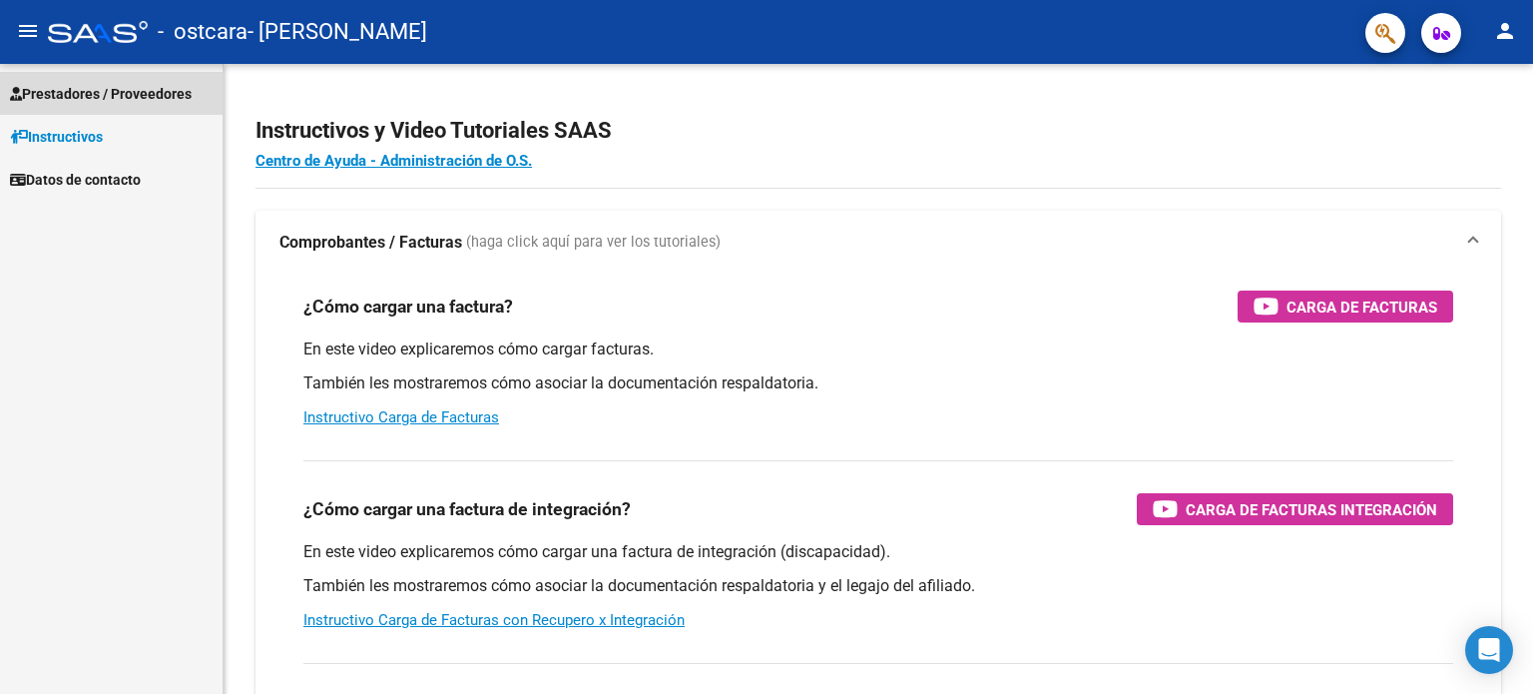
click at [64, 102] on span "Prestadores / Proveedores" at bounding box center [101, 94] width 182 height 22
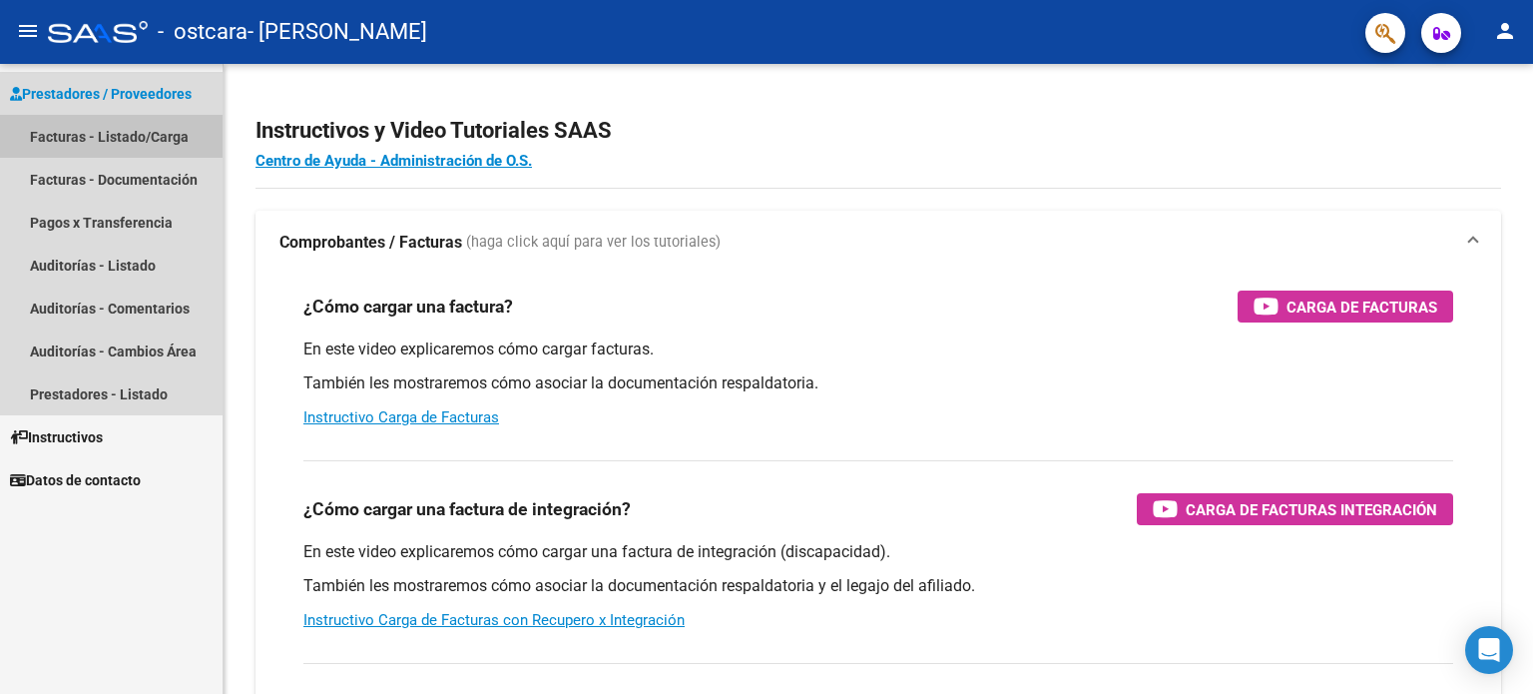
click at [70, 143] on link "Facturas - Listado/Carga" at bounding box center [111, 136] width 223 height 43
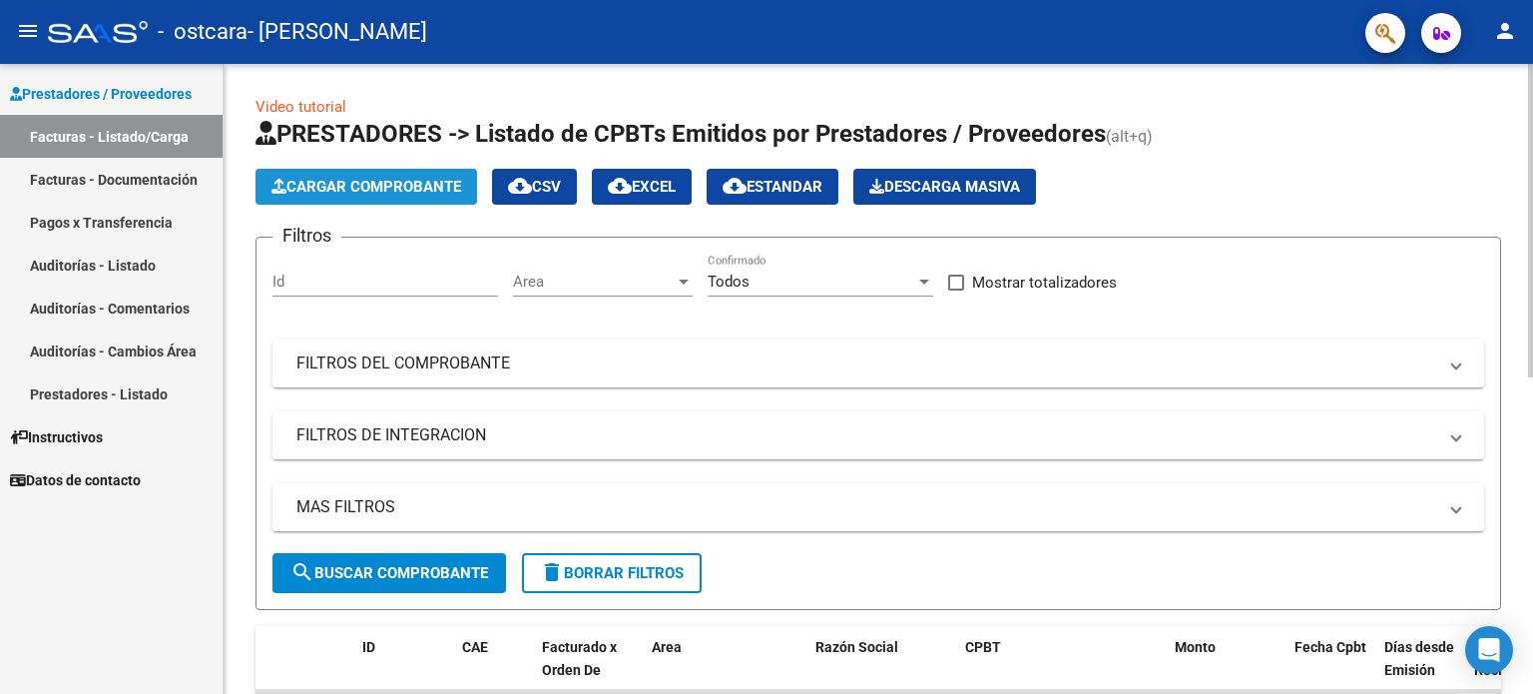
click at [310, 188] on span "Cargar Comprobante" at bounding box center [366, 187] width 190 height 18
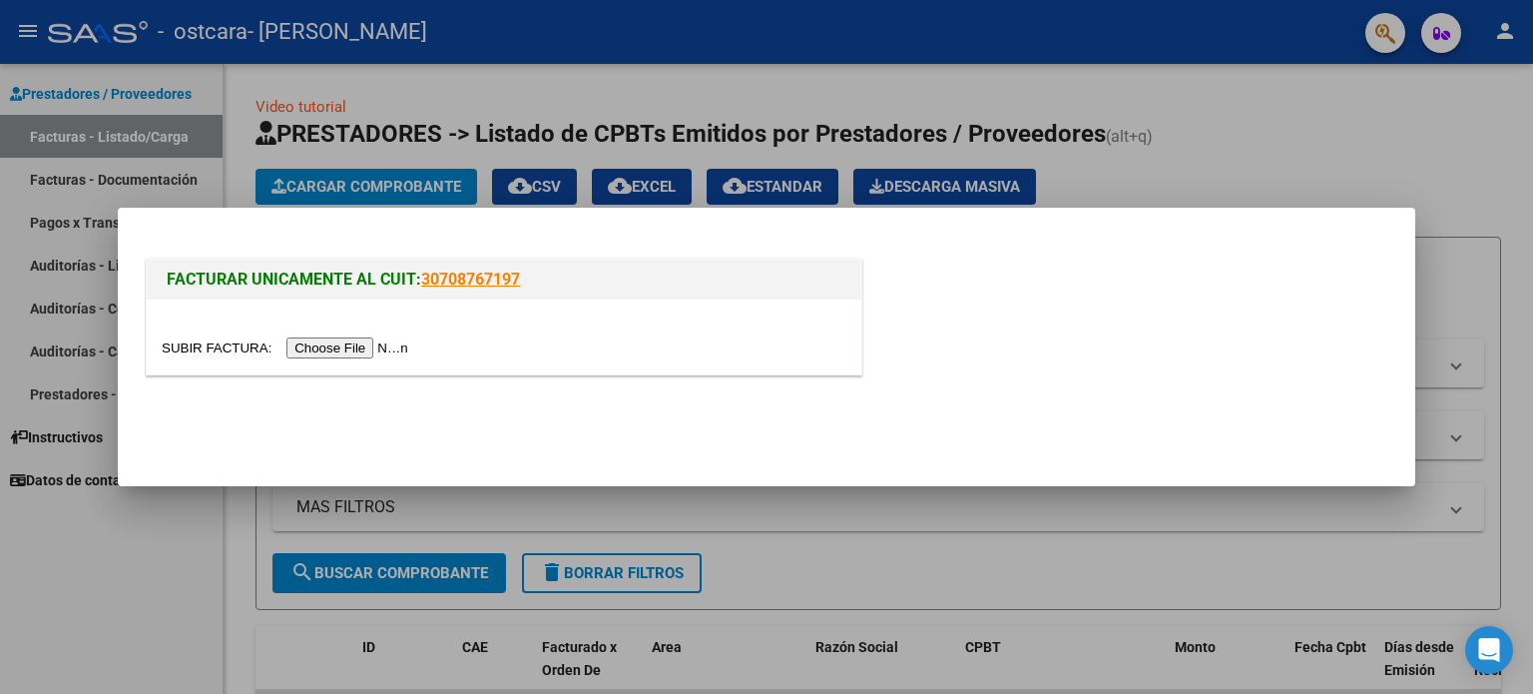
click at [362, 346] on input "file" at bounding box center [288, 347] width 253 height 21
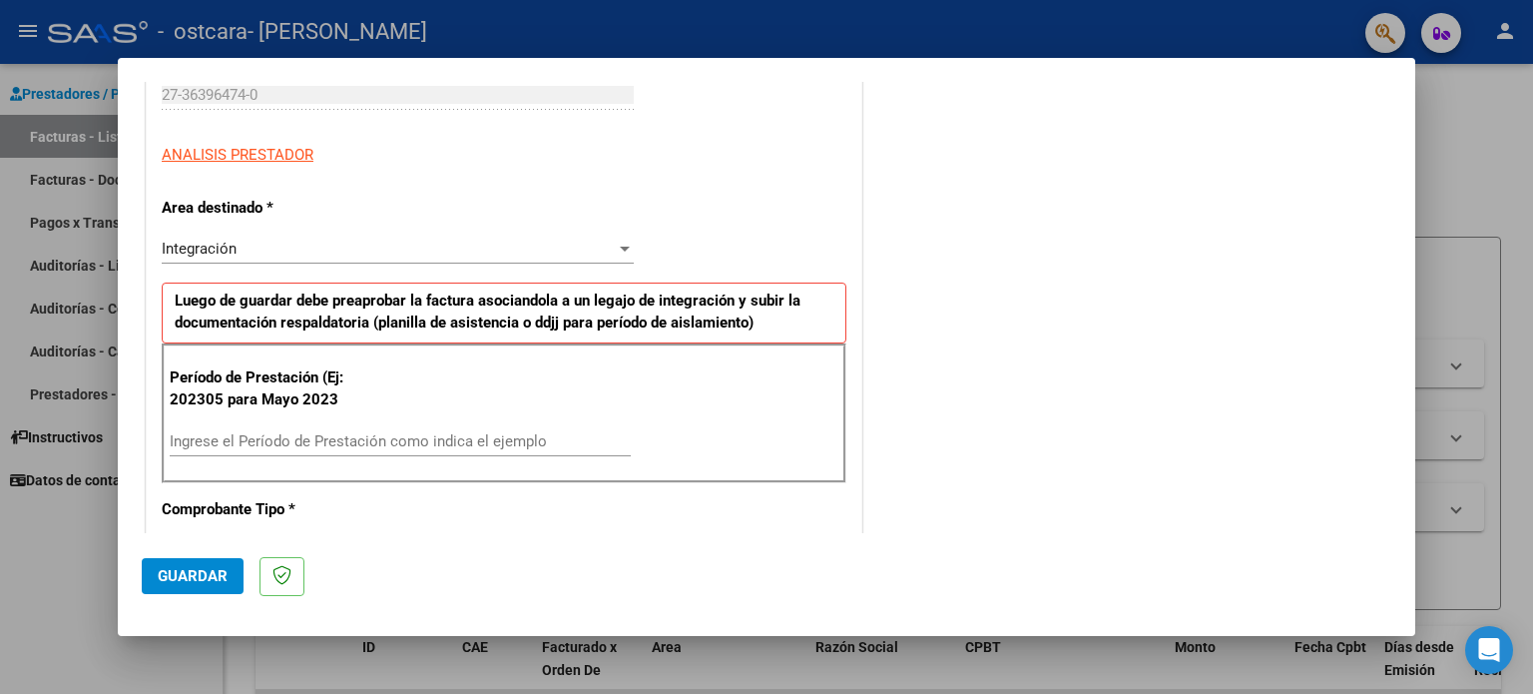
scroll to position [359, 0]
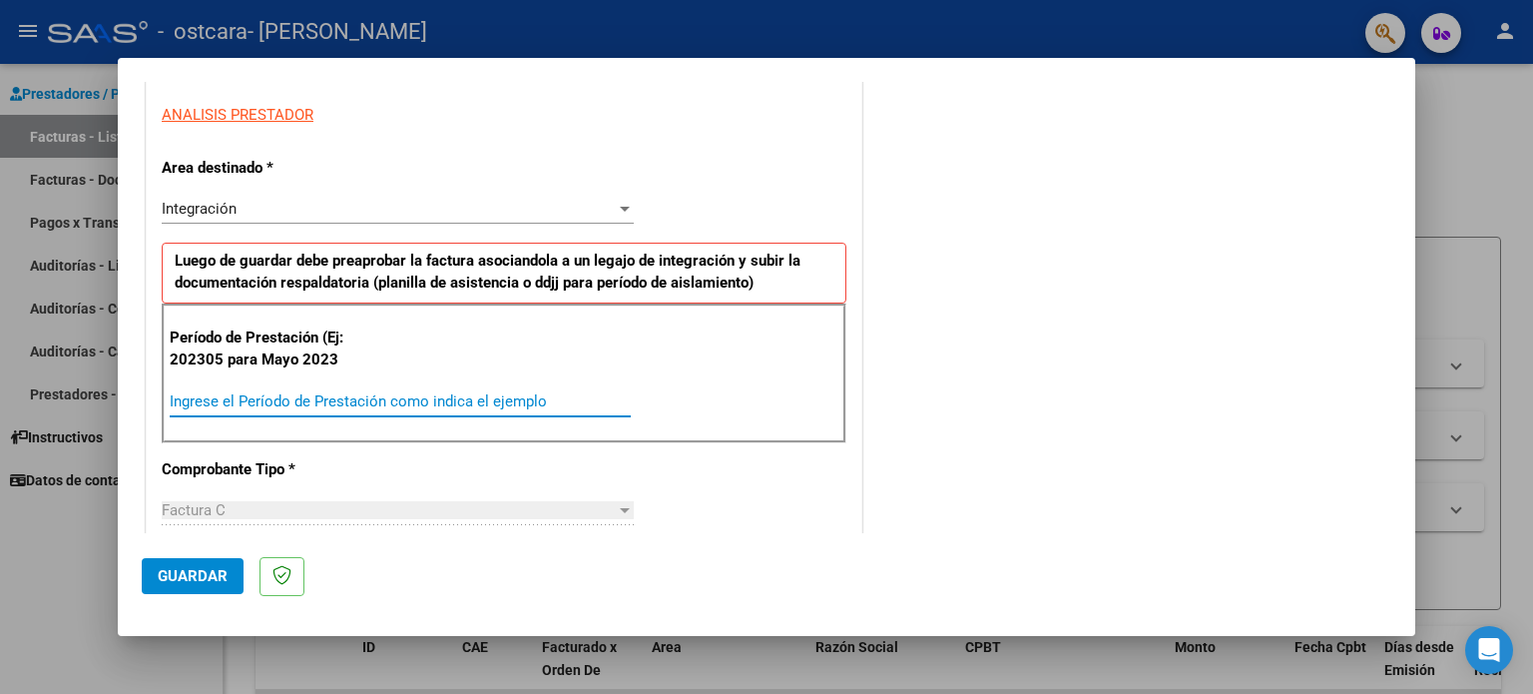
click at [251, 402] on input "Ingrese el Período de Prestación como indica el ejemplo" at bounding box center [400, 401] width 461 height 18
type input "202507"
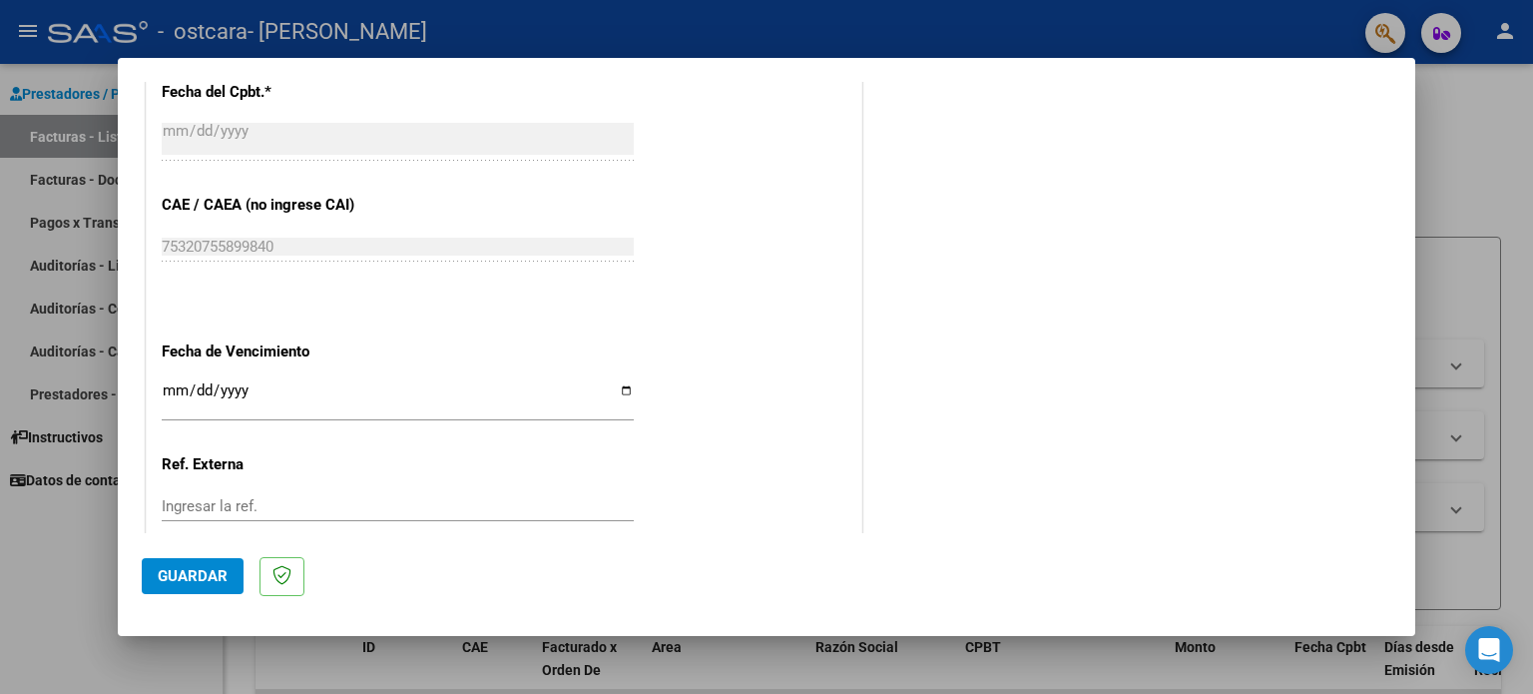
scroll to position [1158, 0]
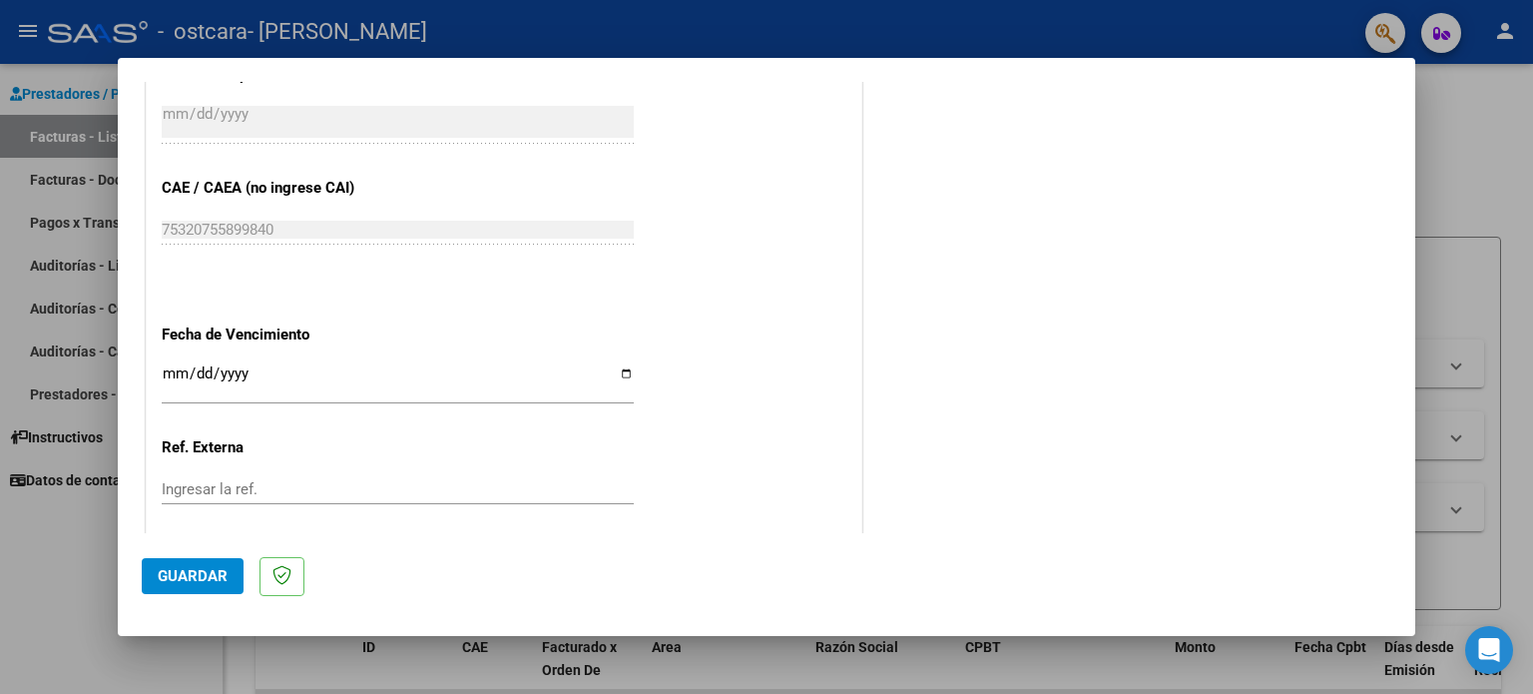
click at [620, 368] on input "Ingresar la fecha" at bounding box center [398, 381] width 472 height 32
type input "[DATE]"
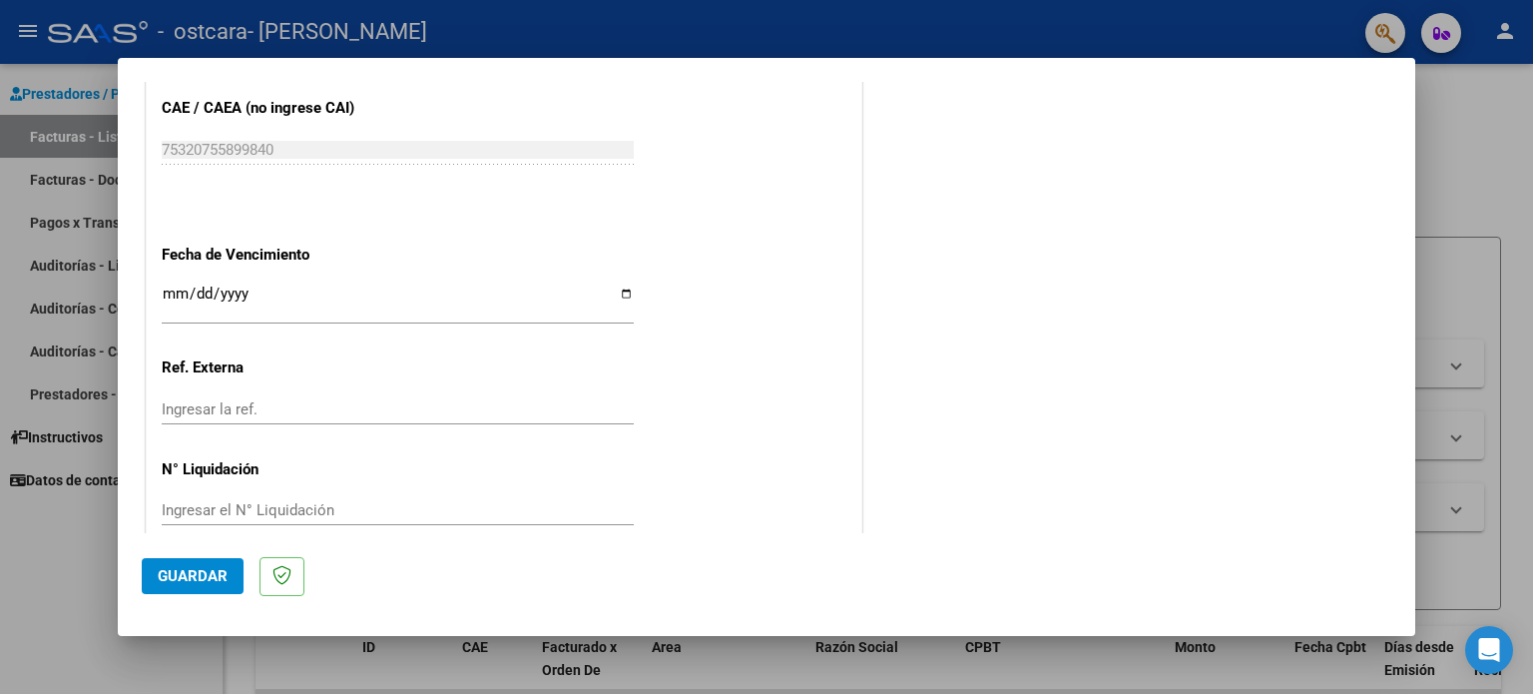
scroll to position [1266, 0]
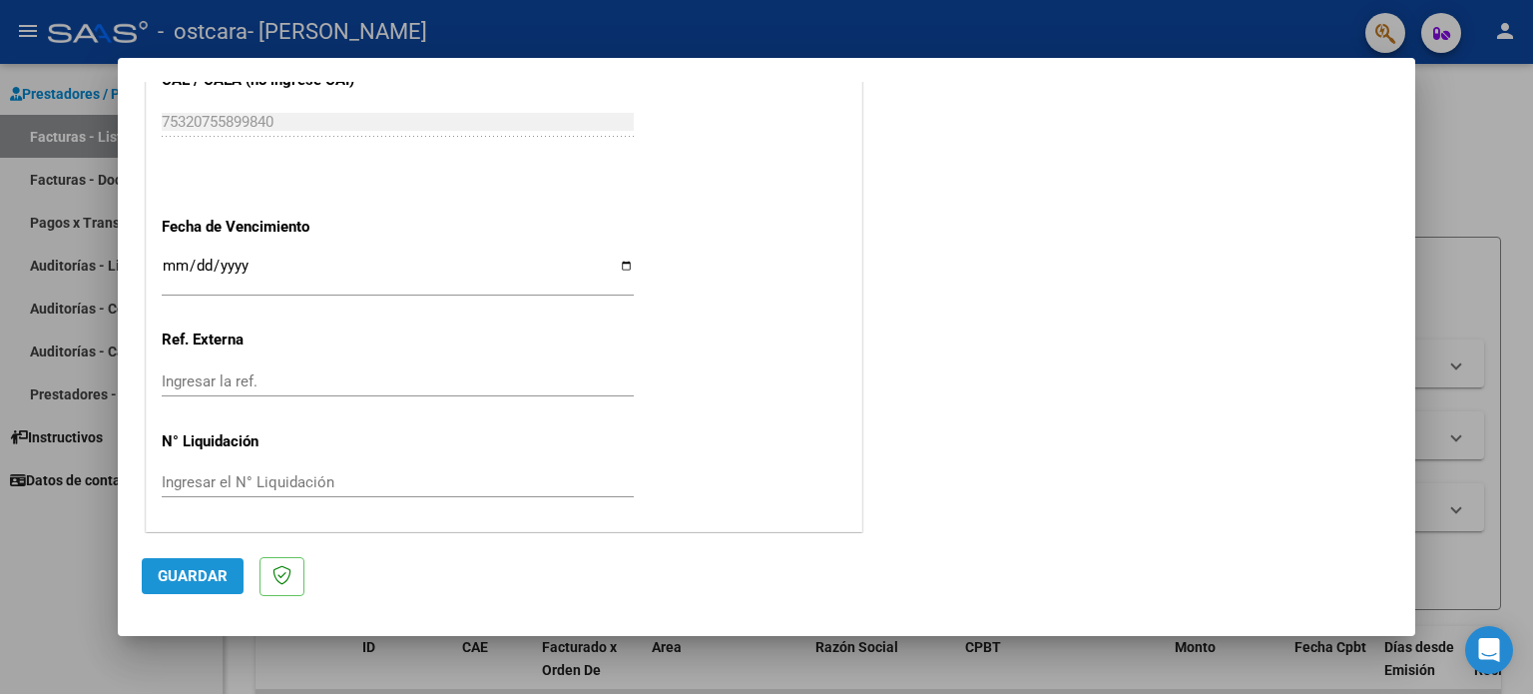
click at [228, 575] on button "Guardar" at bounding box center [193, 576] width 102 height 36
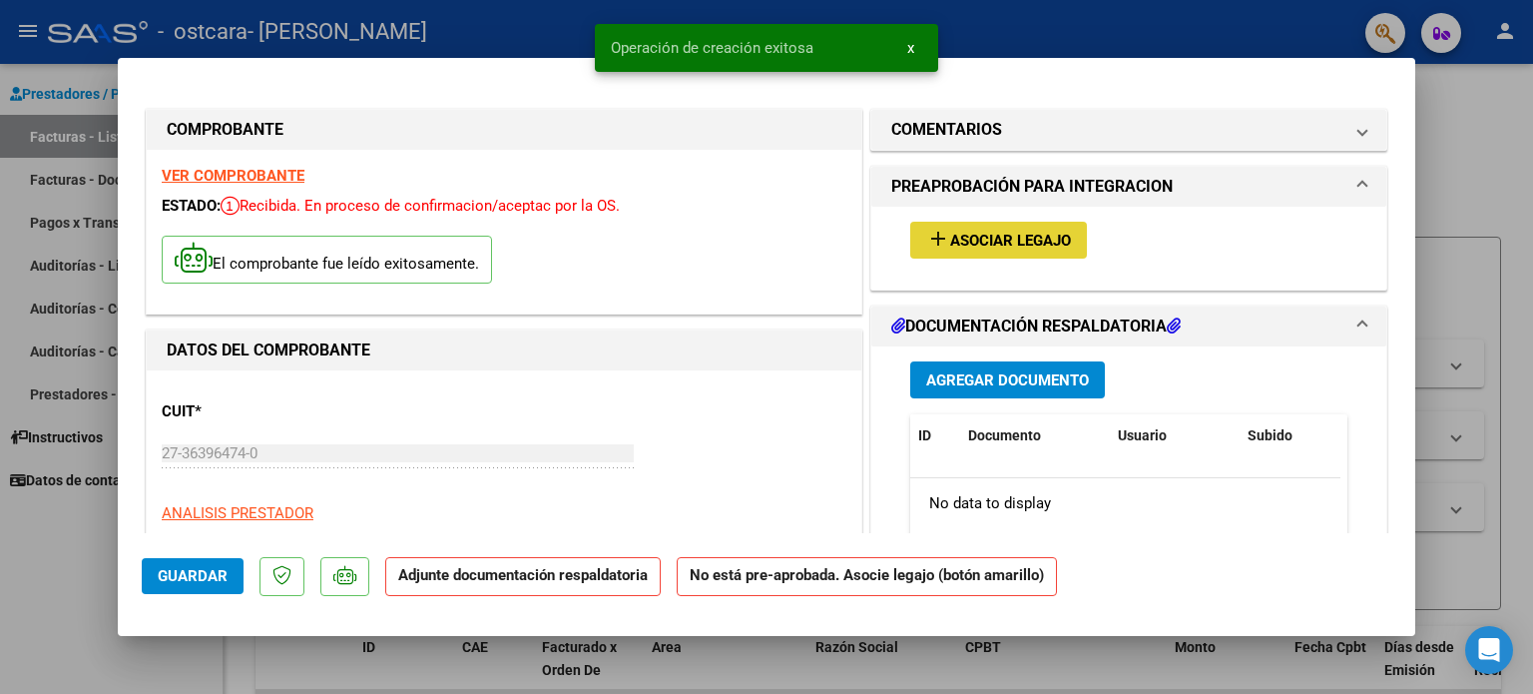
click at [930, 242] on mat-icon "add" at bounding box center [938, 239] width 24 height 24
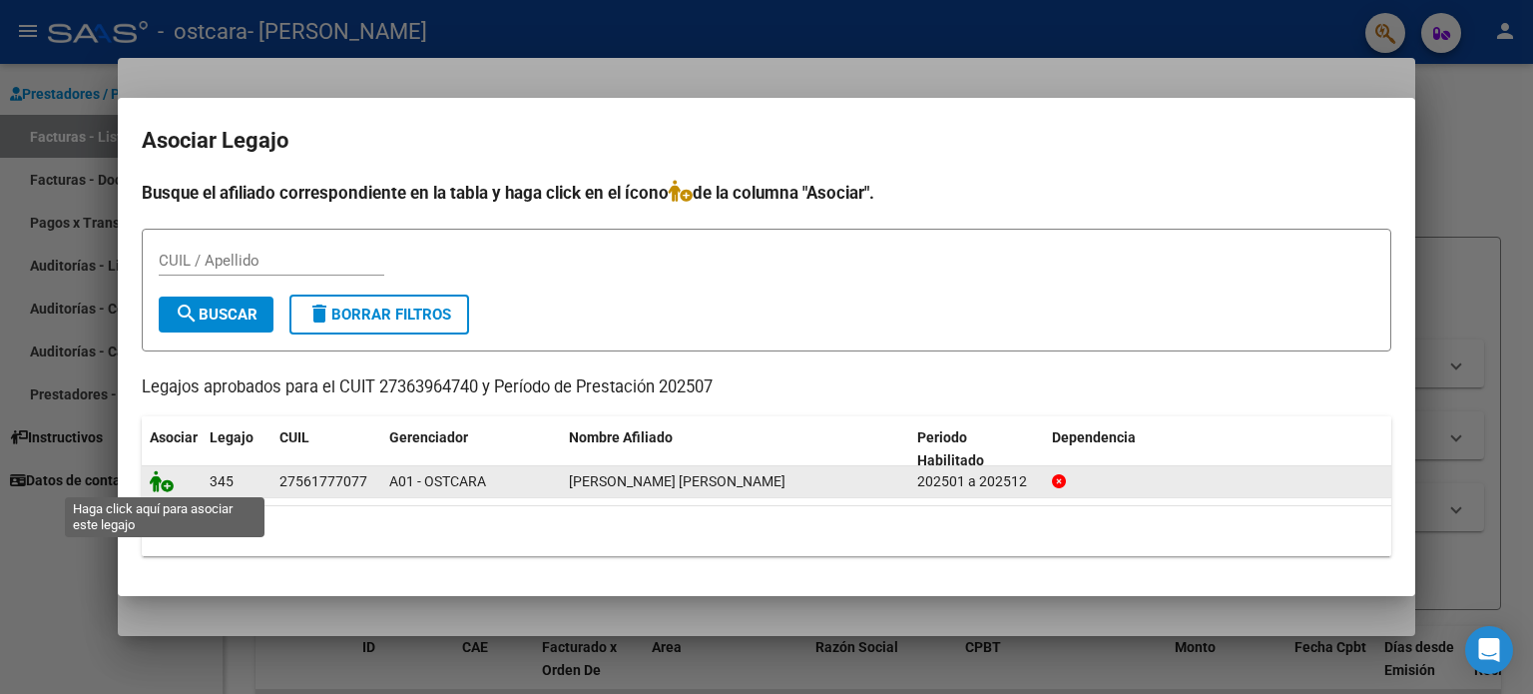
click at [168, 486] on icon at bounding box center [162, 481] width 24 height 22
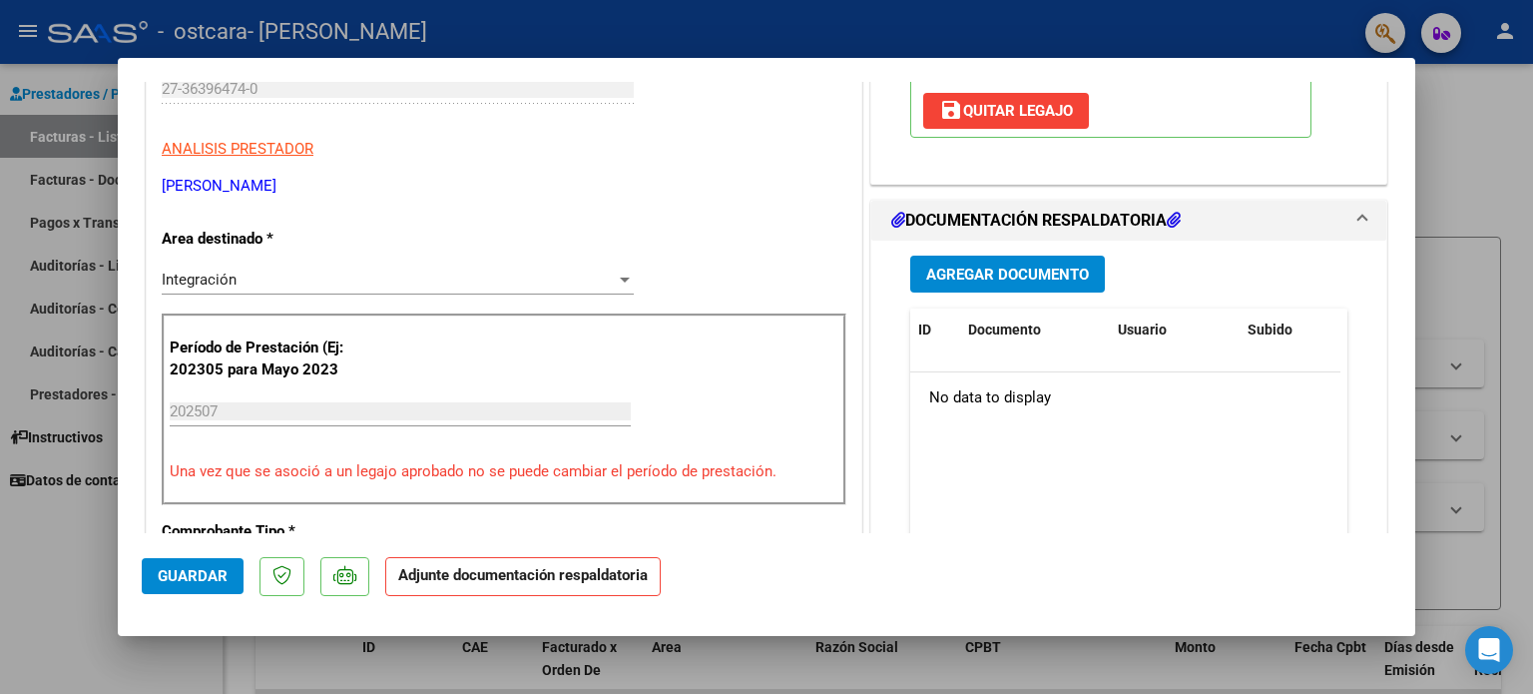
scroll to position [399, 0]
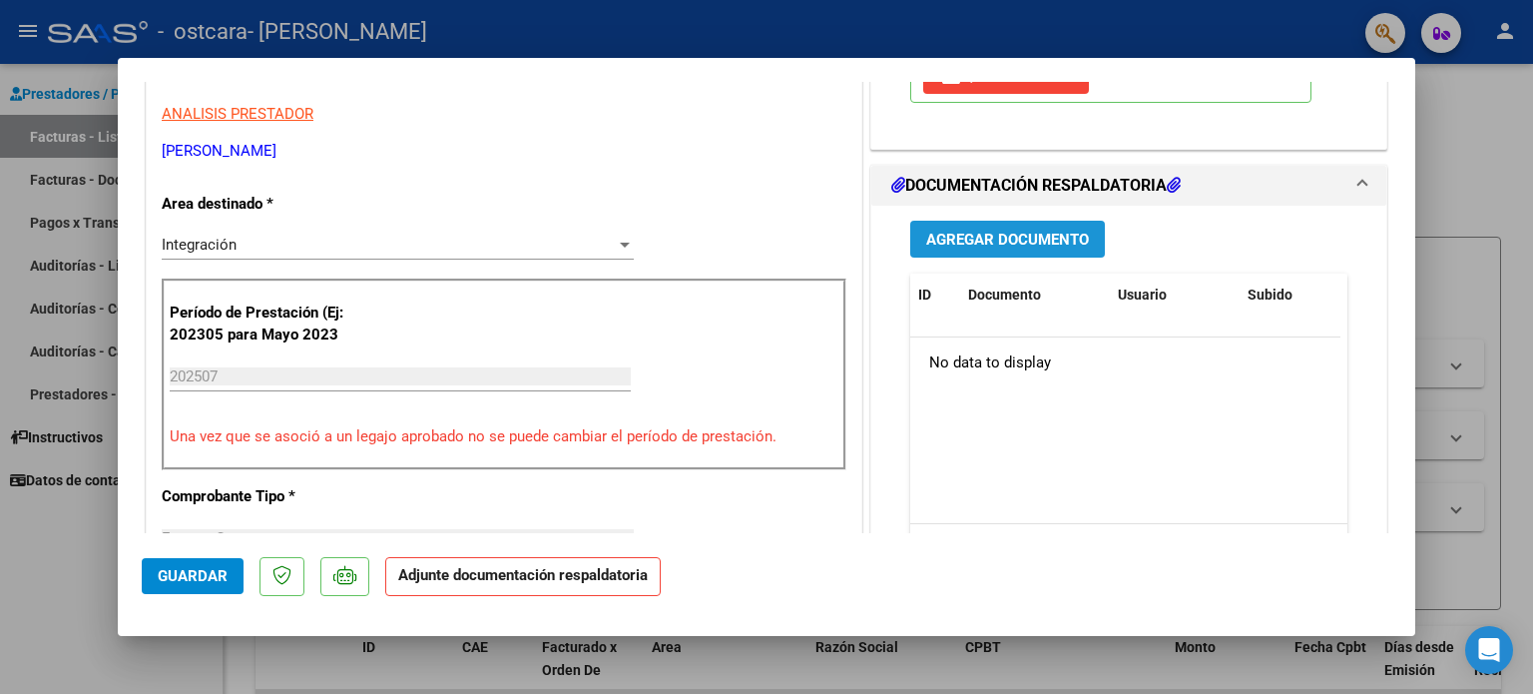
click at [940, 255] on button "Agregar Documento" at bounding box center [1007, 239] width 195 height 37
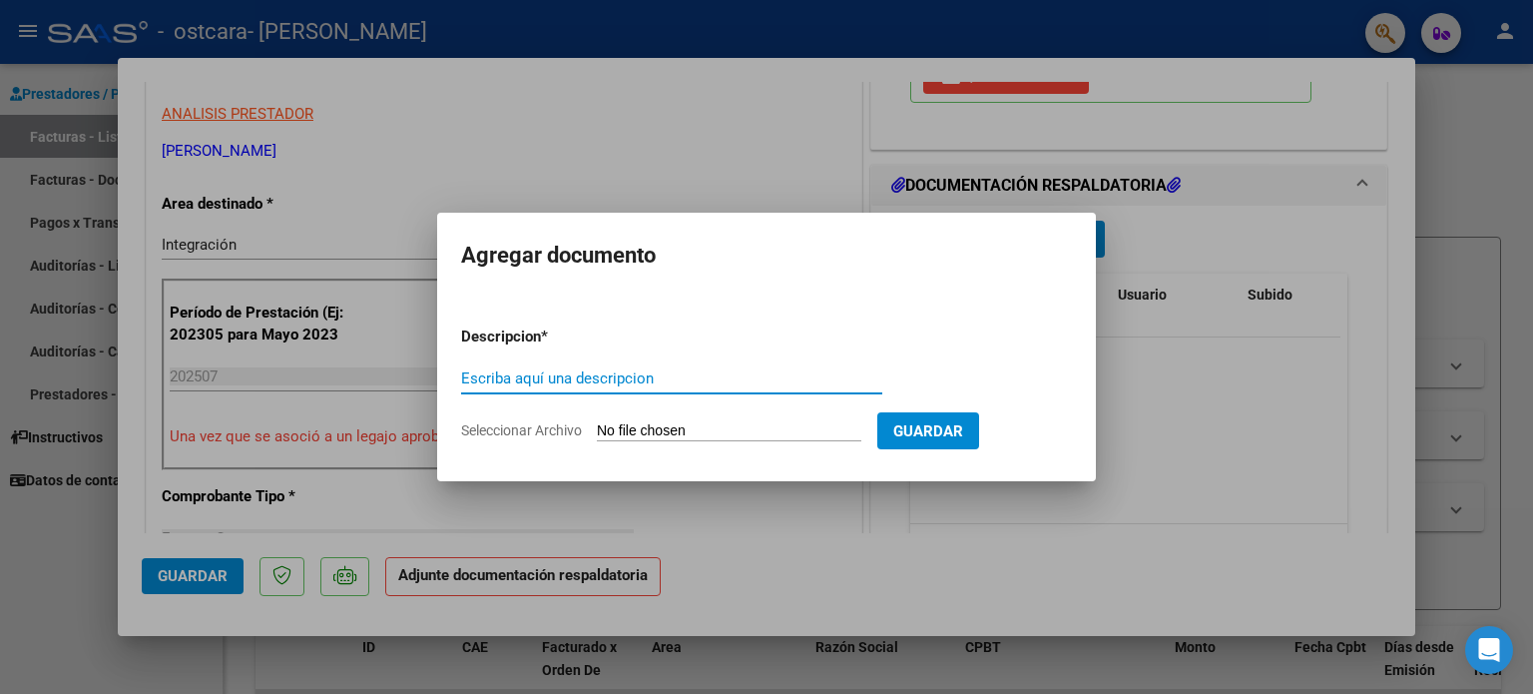
click at [689, 374] on input "Escriba aquí una descripcion" at bounding box center [671, 378] width 421 height 18
type input "Planilla de asistencia"
click at [622, 425] on input "Seleccionar Archivo" at bounding box center [729, 431] width 264 height 19
type input "C:\fakepath\PL [PERSON_NAME].pdf"
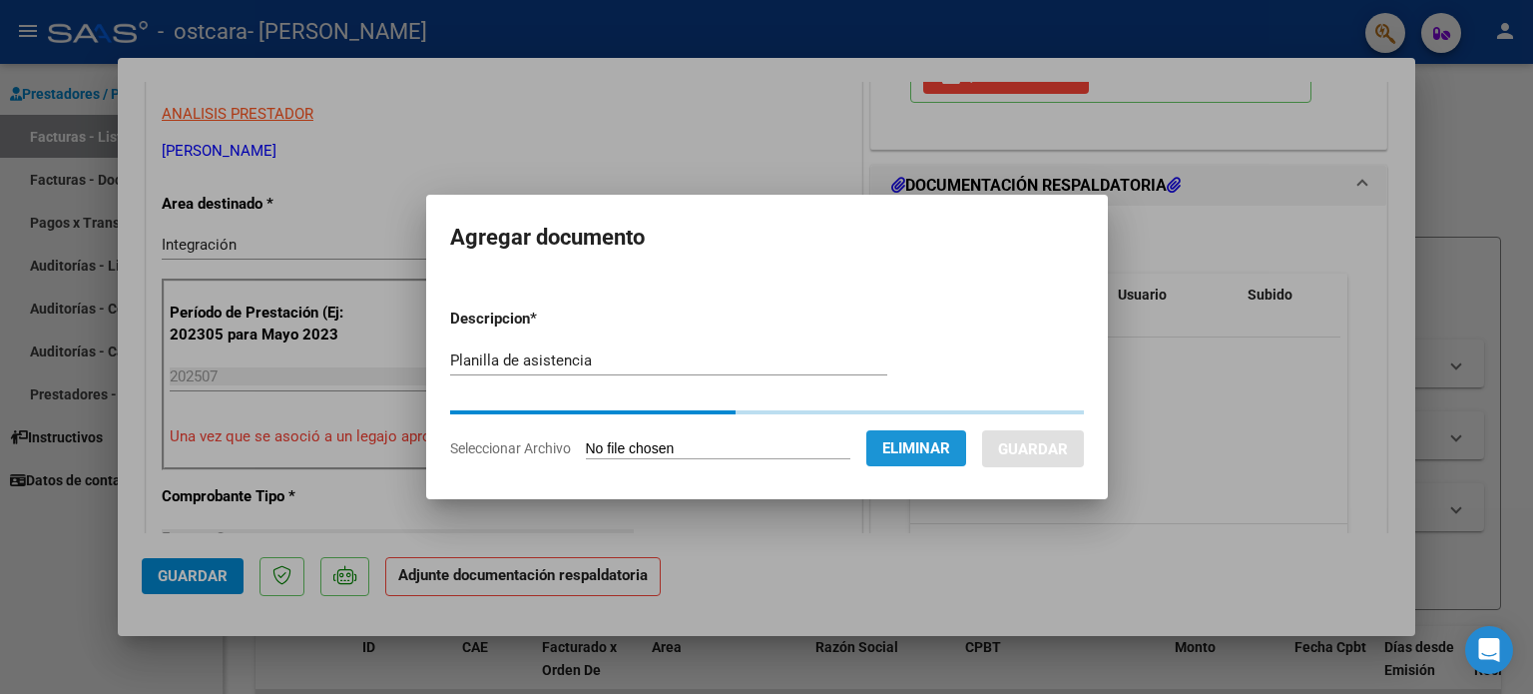
click at [944, 442] on span "Eliminar" at bounding box center [916, 448] width 68 height 18
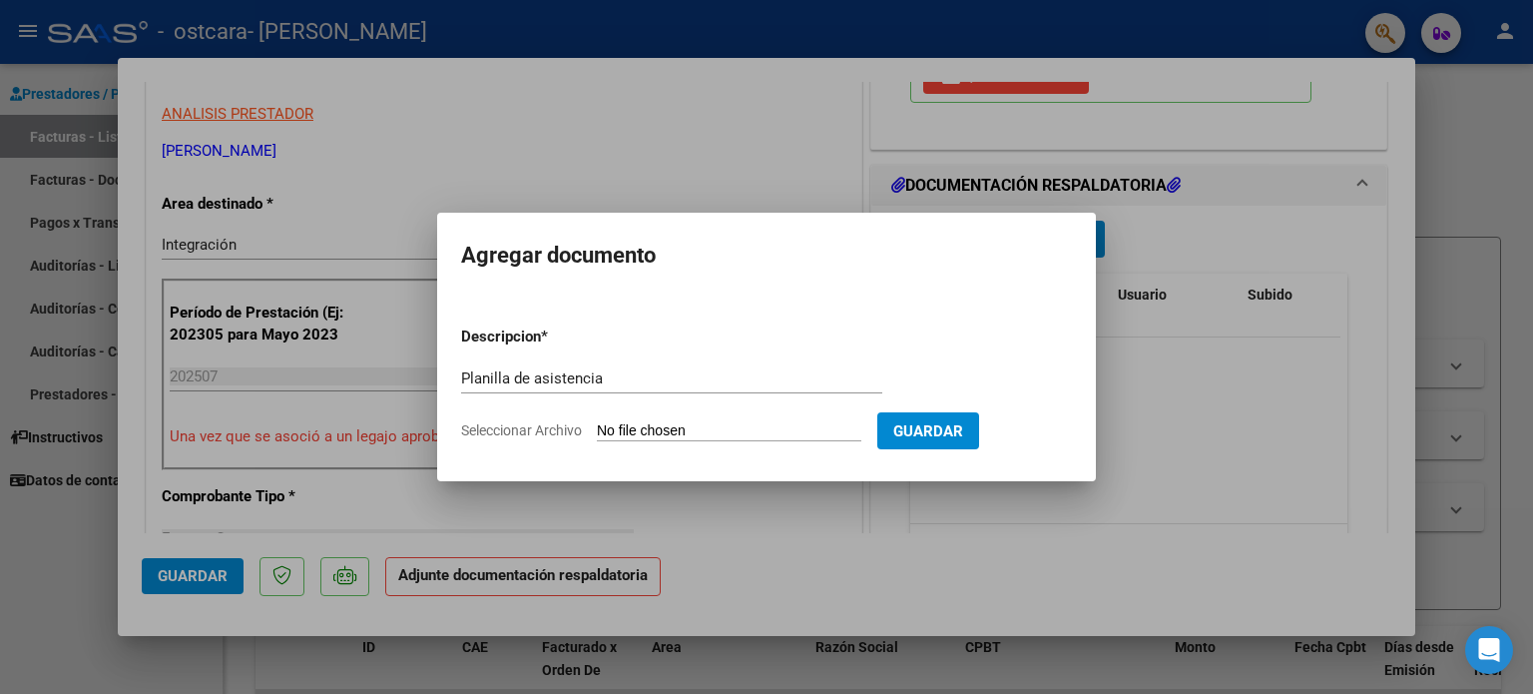
click at [517, 429] on span "Seleccionar Archivo" at bounding box center [521, 430] width 121 height 16
click at [597, 429] on input "Seleccionar Archivo" at bounding box center [729, 431] width 264 height 19
type input "C:\fakepath\PL [PERSON_NAME].pdf"
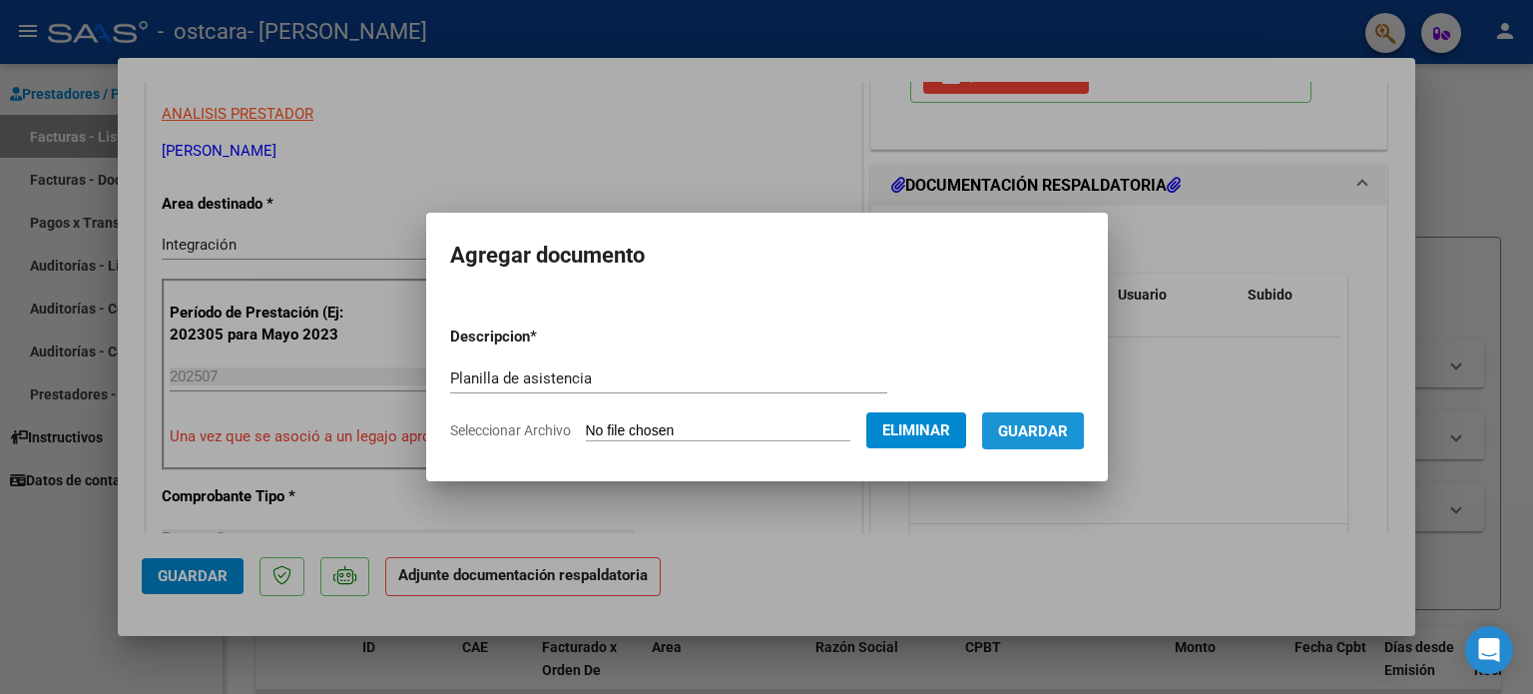
click at [1042, 430] on span "Guardar" at bounding box center [1033, 431] width 70 height 18
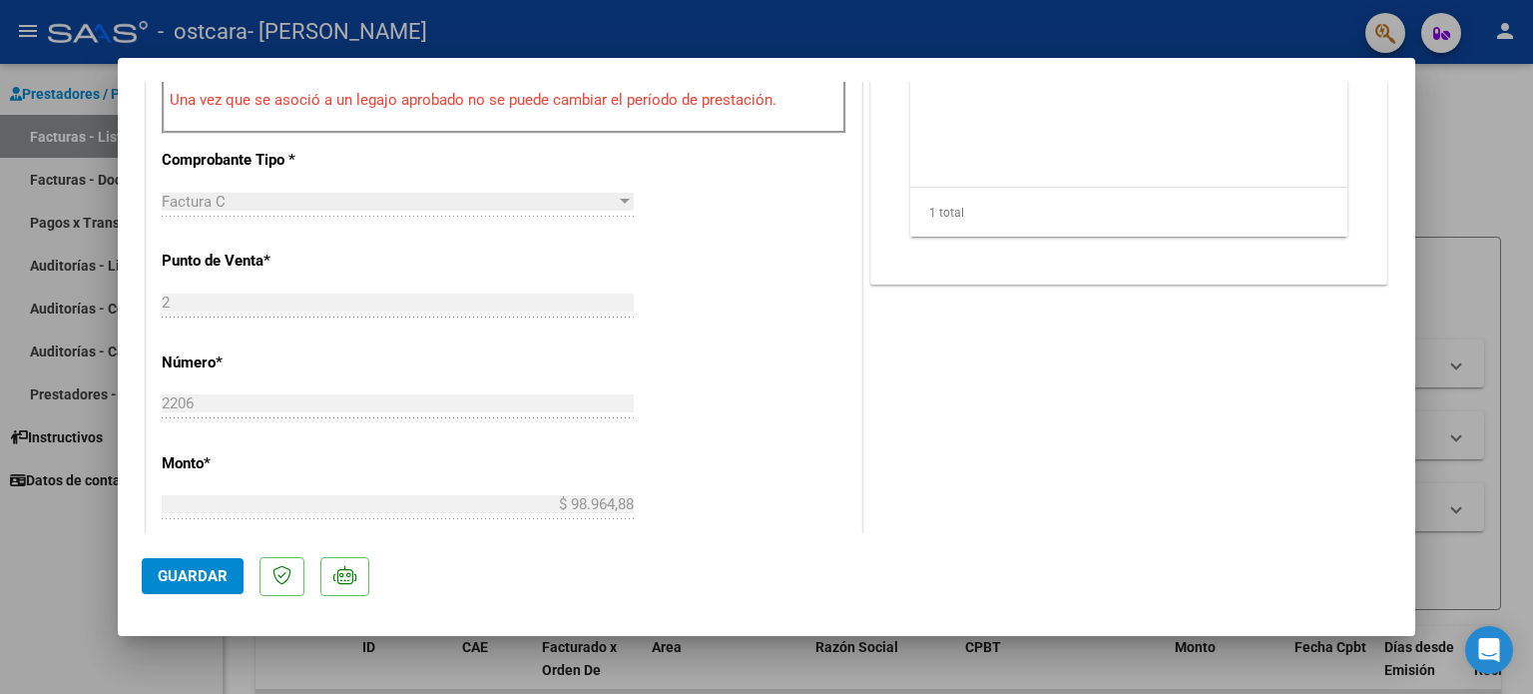
scroll to position [759, 0]
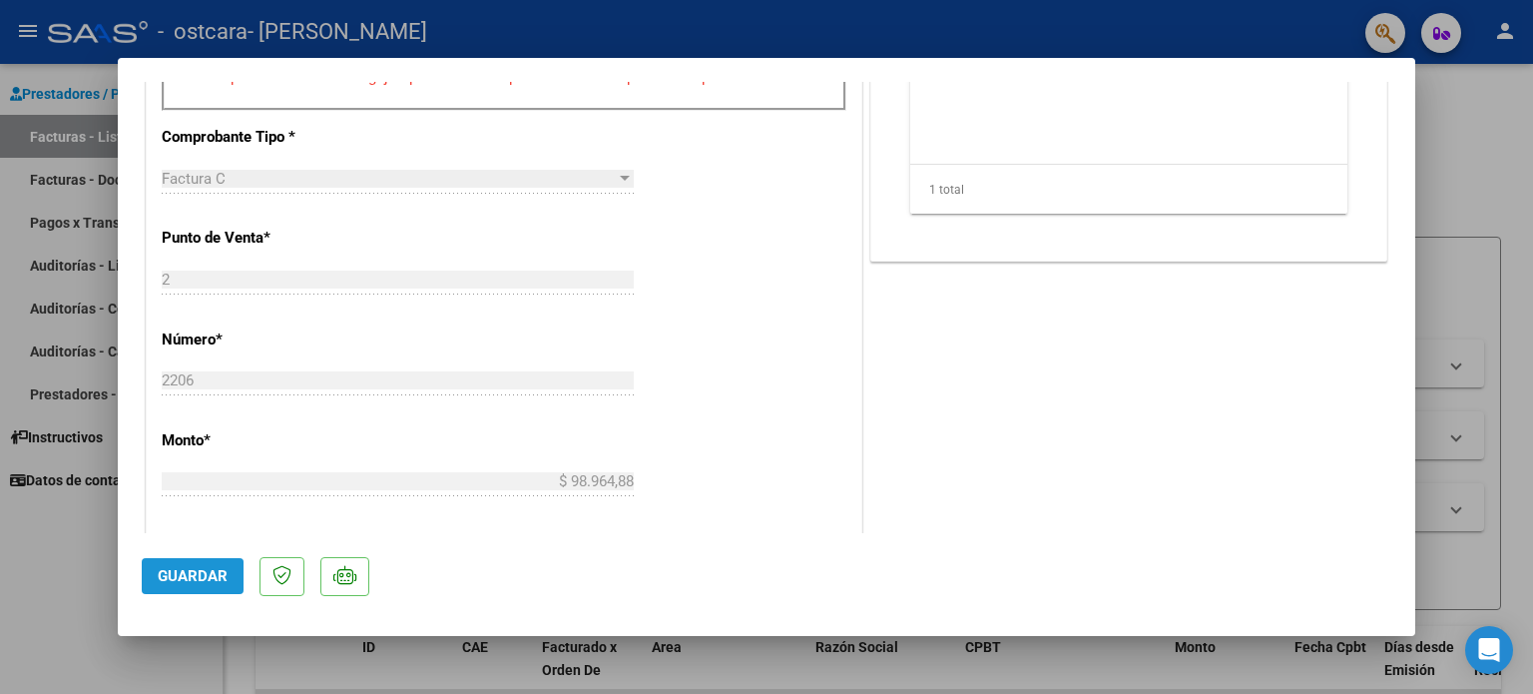
click at [185, 584] on span "Guardar" at bounding box center [193, 576] width 70 height 18
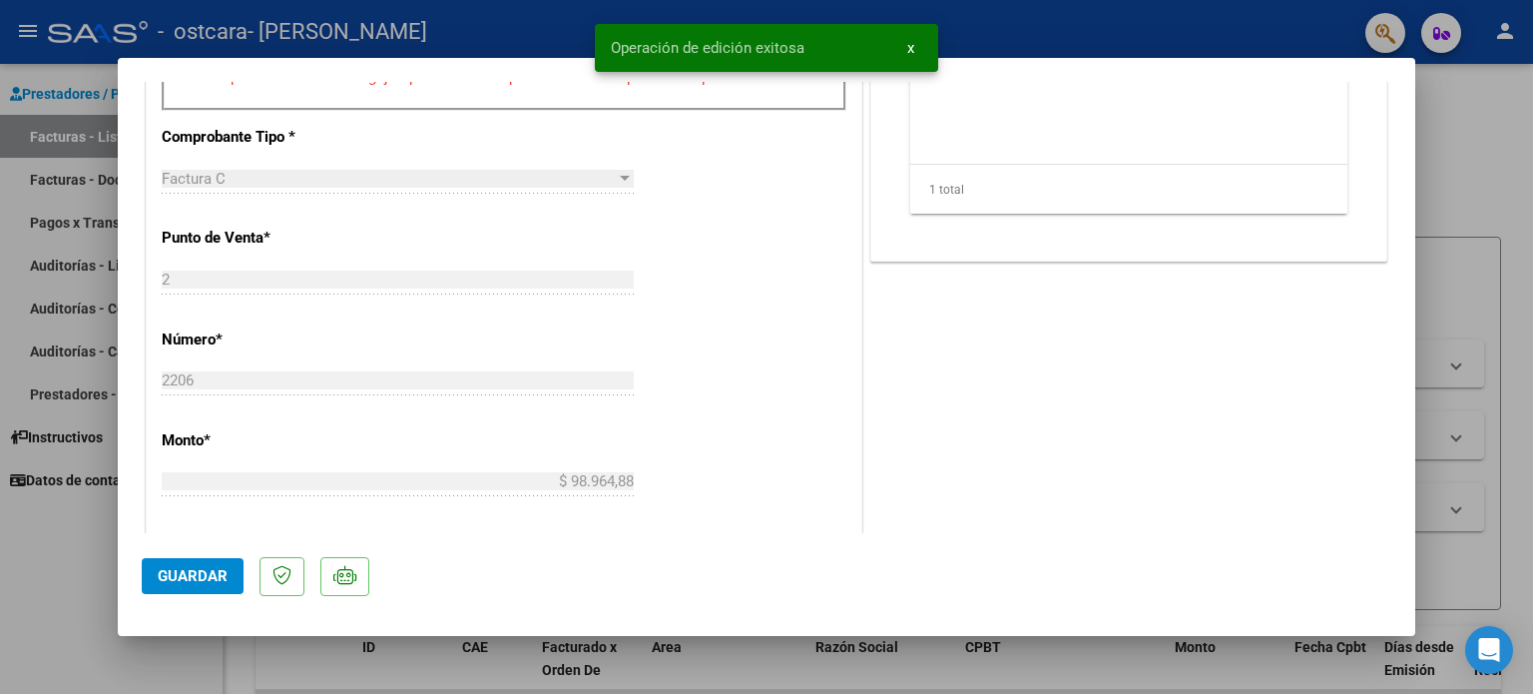
click at [1469, 132] on div at bounding box center [766, 347] width 1533 height 694
type input "$ 0,00"
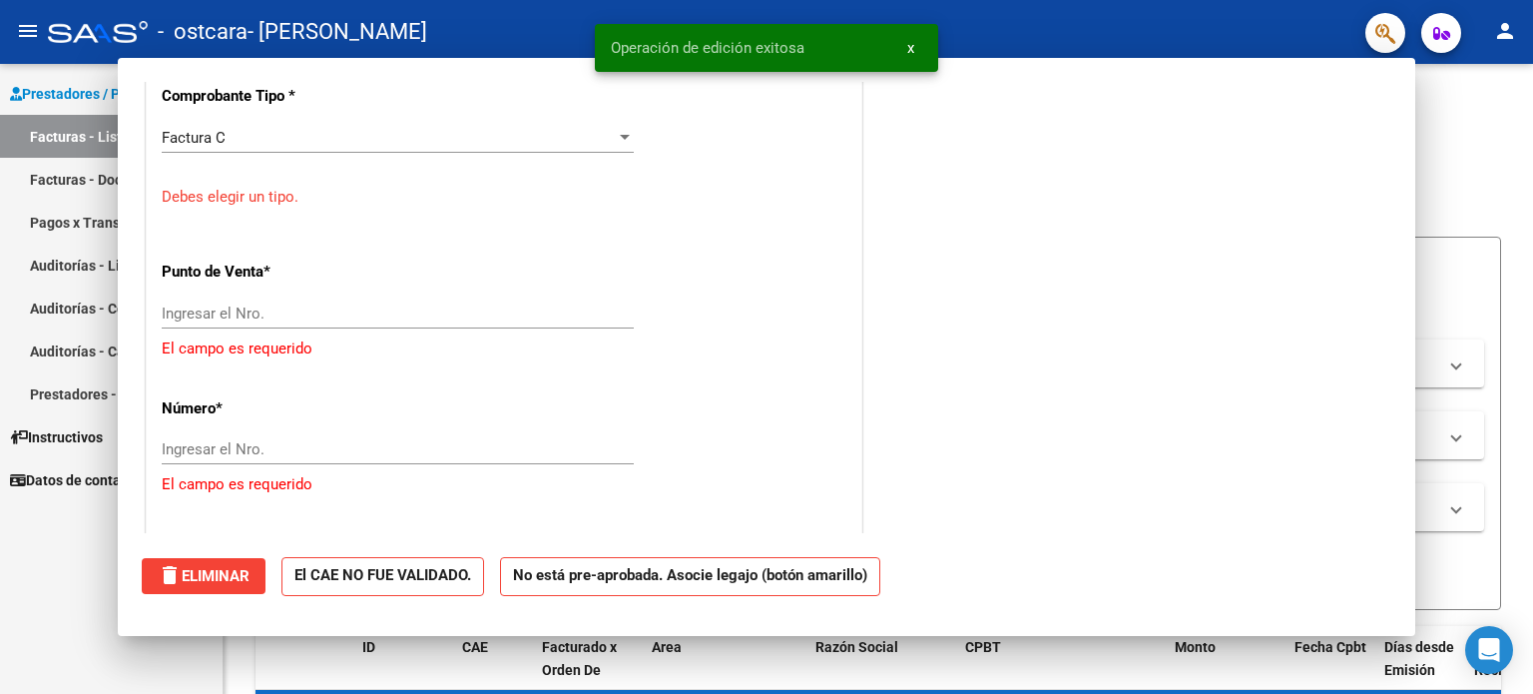
scroll to position [0, 0]
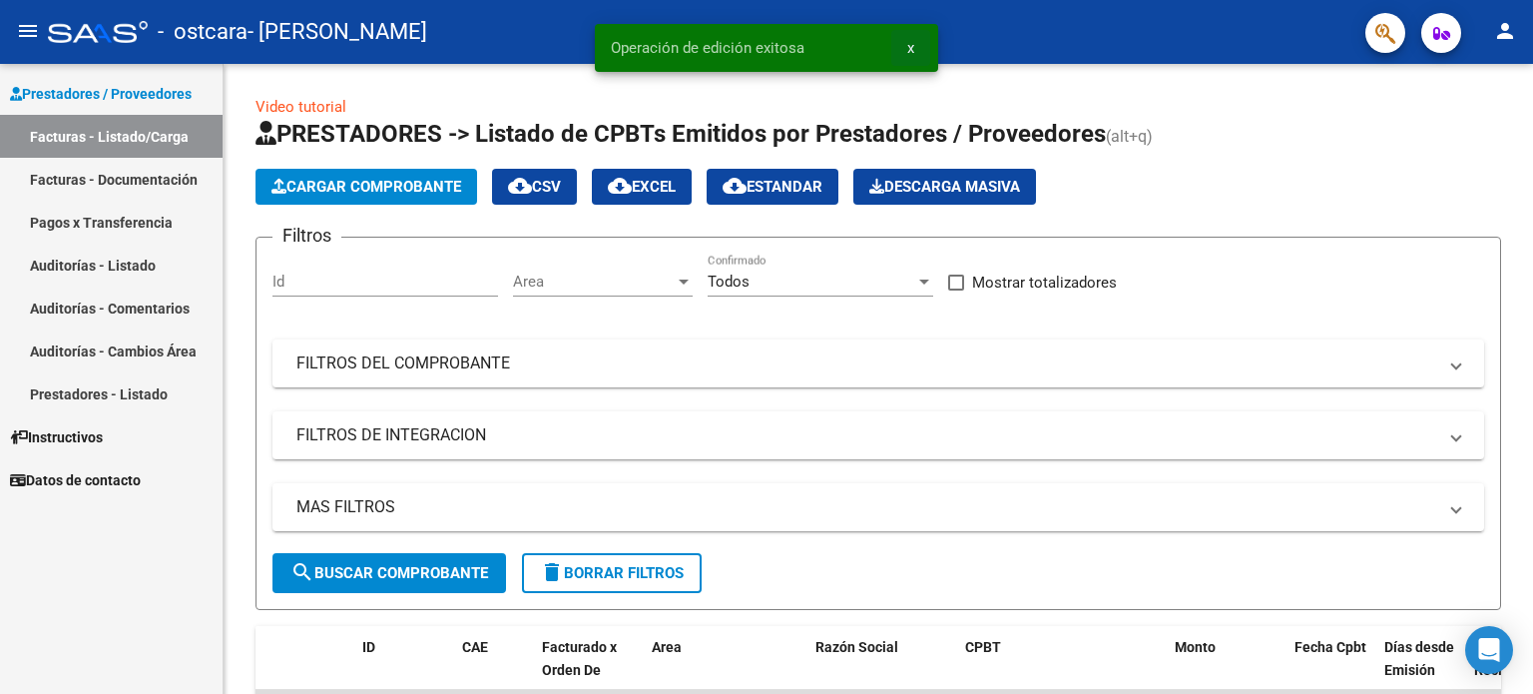
click at [918, 43] on button "x" at bounding box center [910, 48] width 39 height 36
